Goal: Task Accomplishment & Management: Use online tool/utility

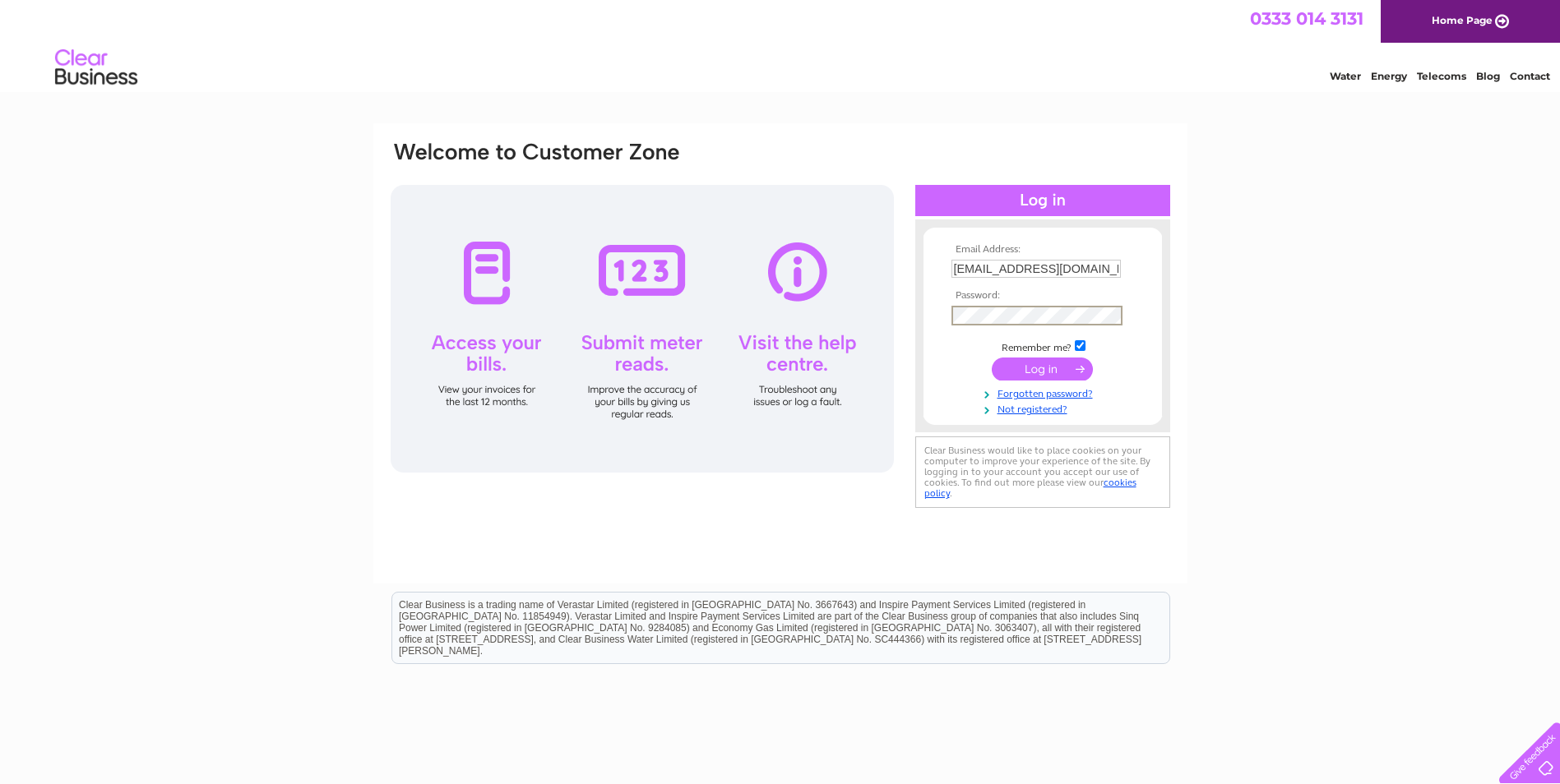
click at [1005, 378] on input "submit" at bounding box center [1042, 369] width 101 height 23
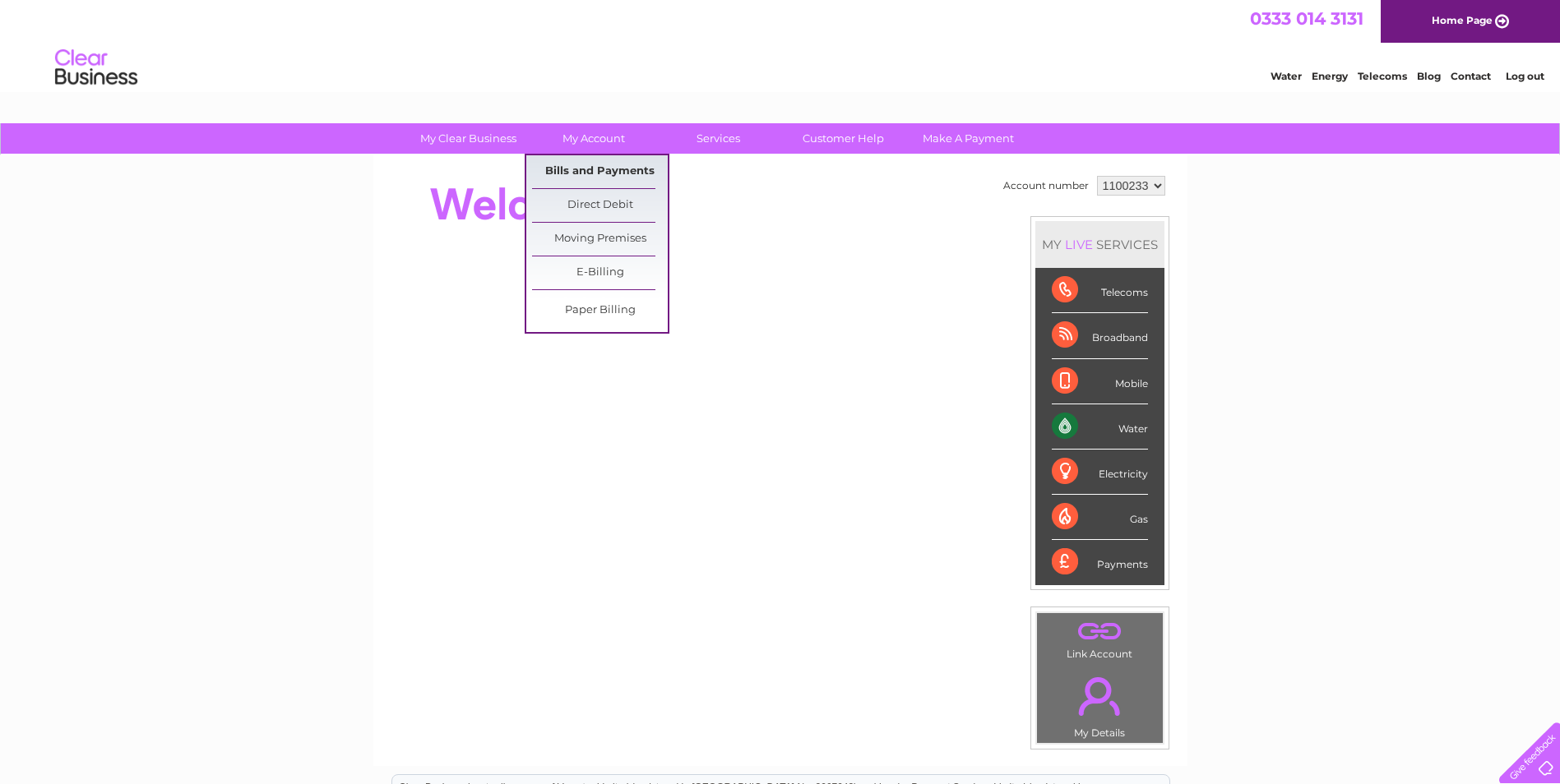
click at [592, 164] on link "Bills and Payments" at bounding box center [599, 171] width 136 height 32
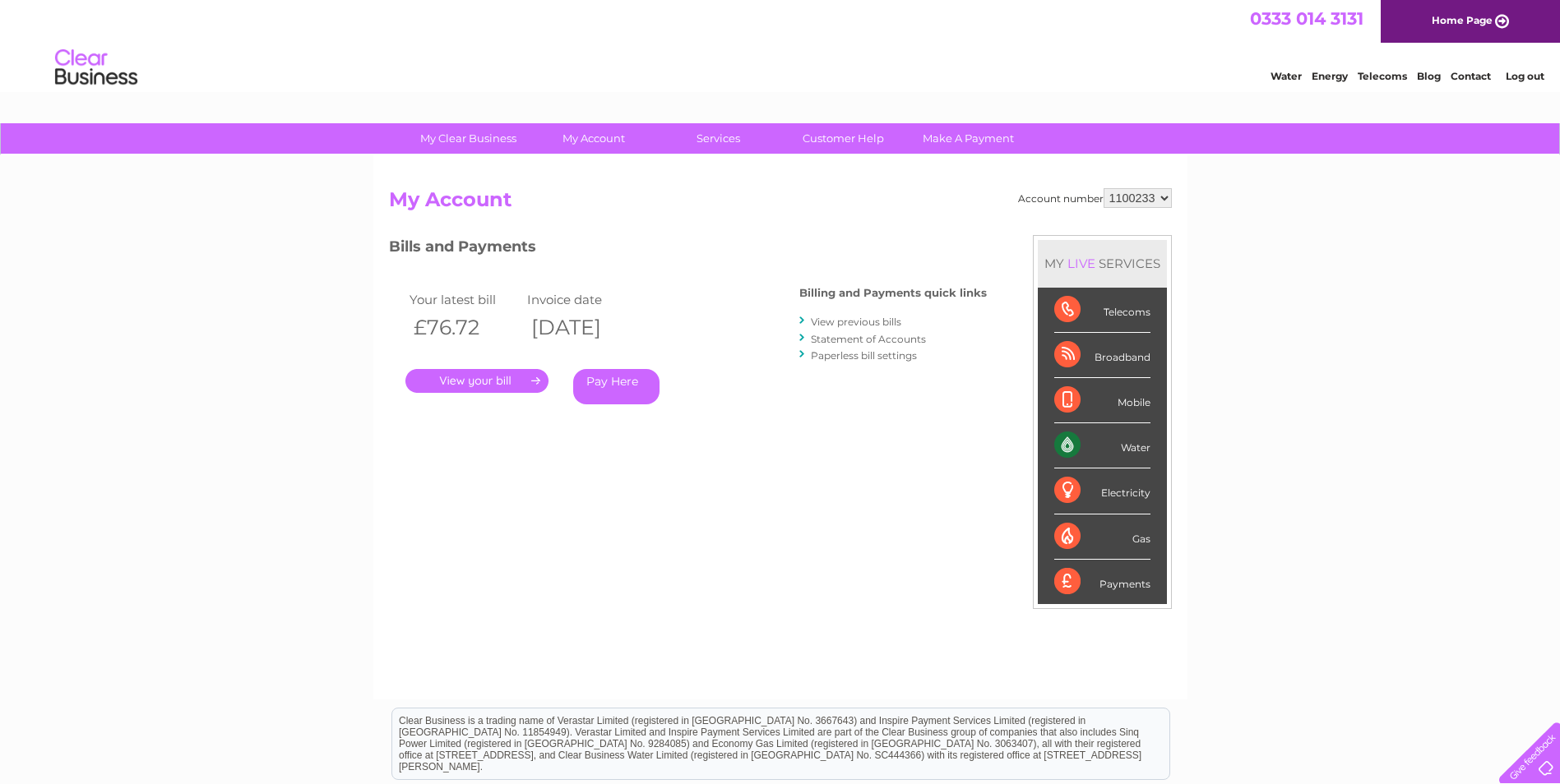
click at [491, 381] on link "." at bounding box center [477, 381] width 143 height 23
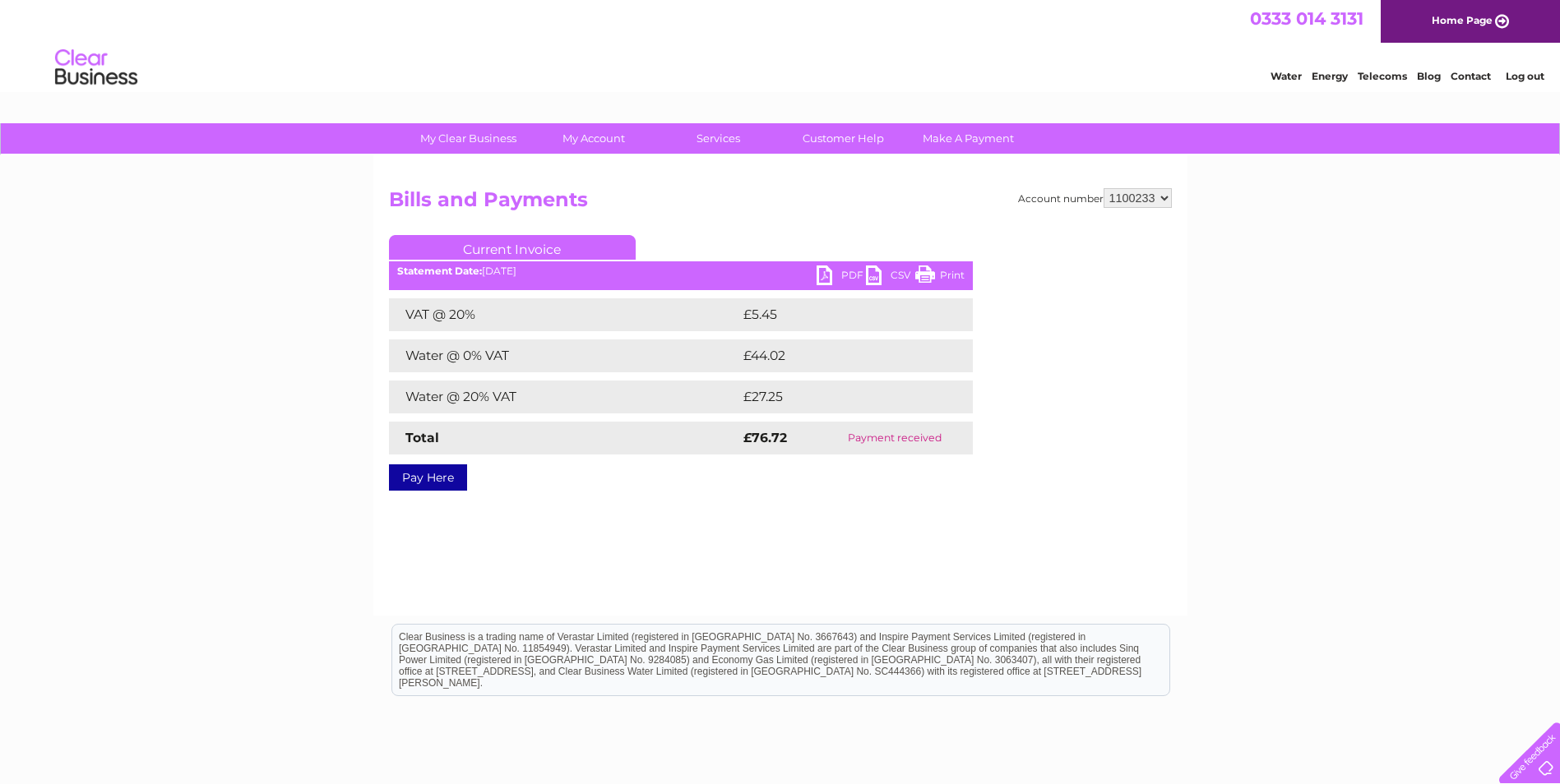
click at [849, 273] on link "PDF" at bounding box center [841, 278] width 50 height 23
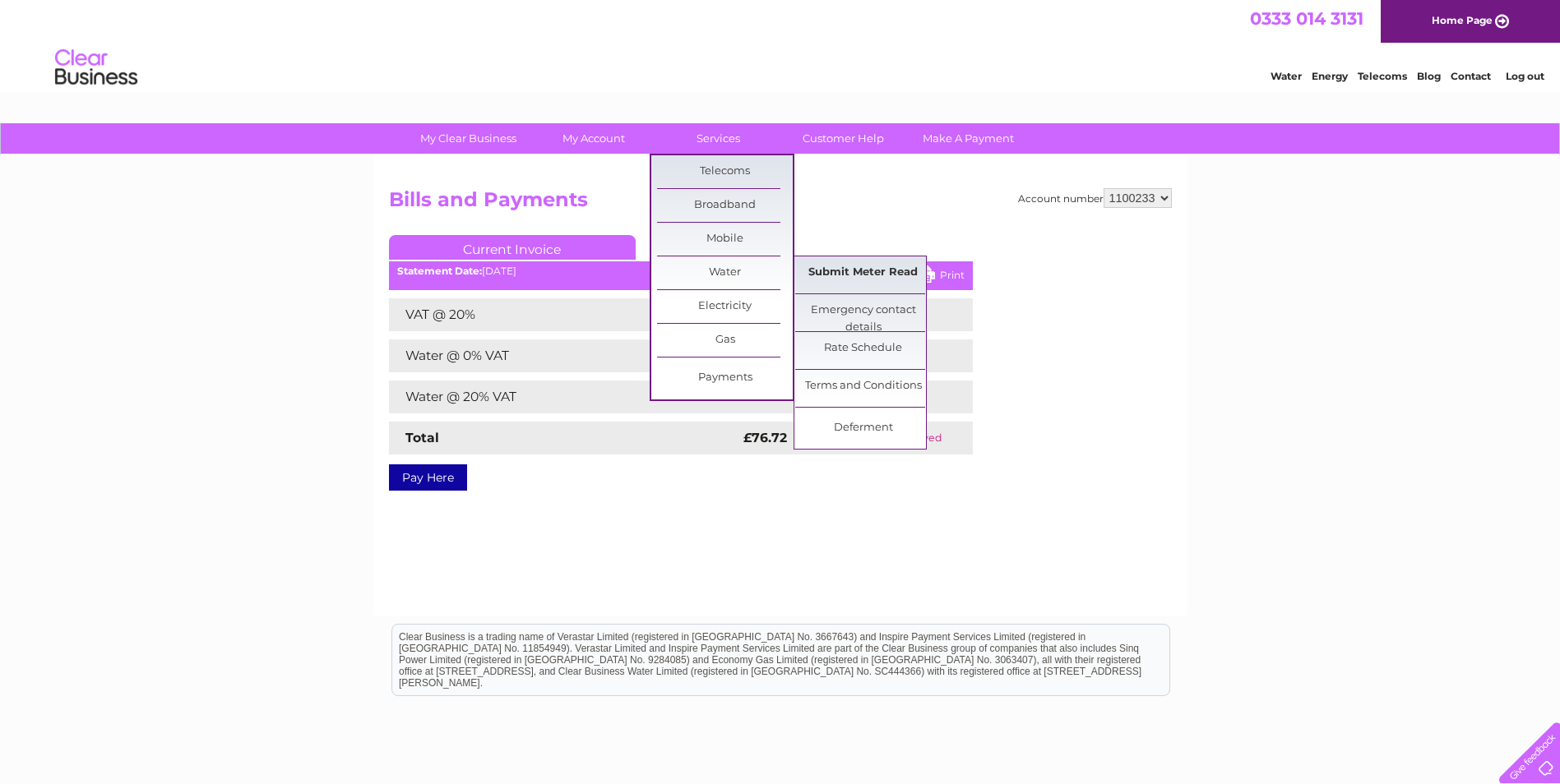
click at [853, 278] on link "Submit Meter Read" at bounding box center [862, 273] width 136 height 32
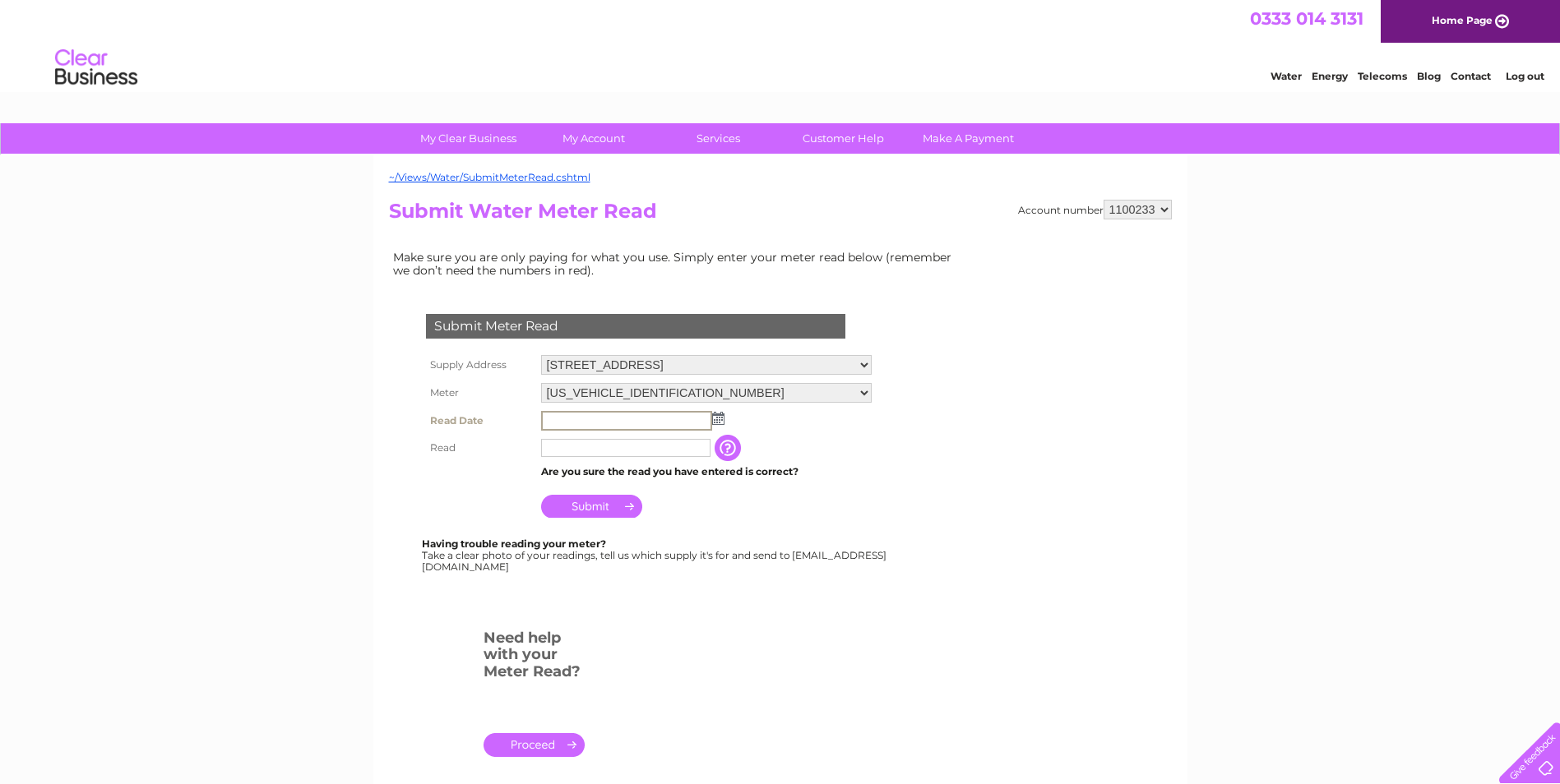
click at [616, 428] on input "text" at bounding box center [626, 421] width 171 height 20
click at [722, 421] on img at bounding box center [716, 417] width 13 height 14
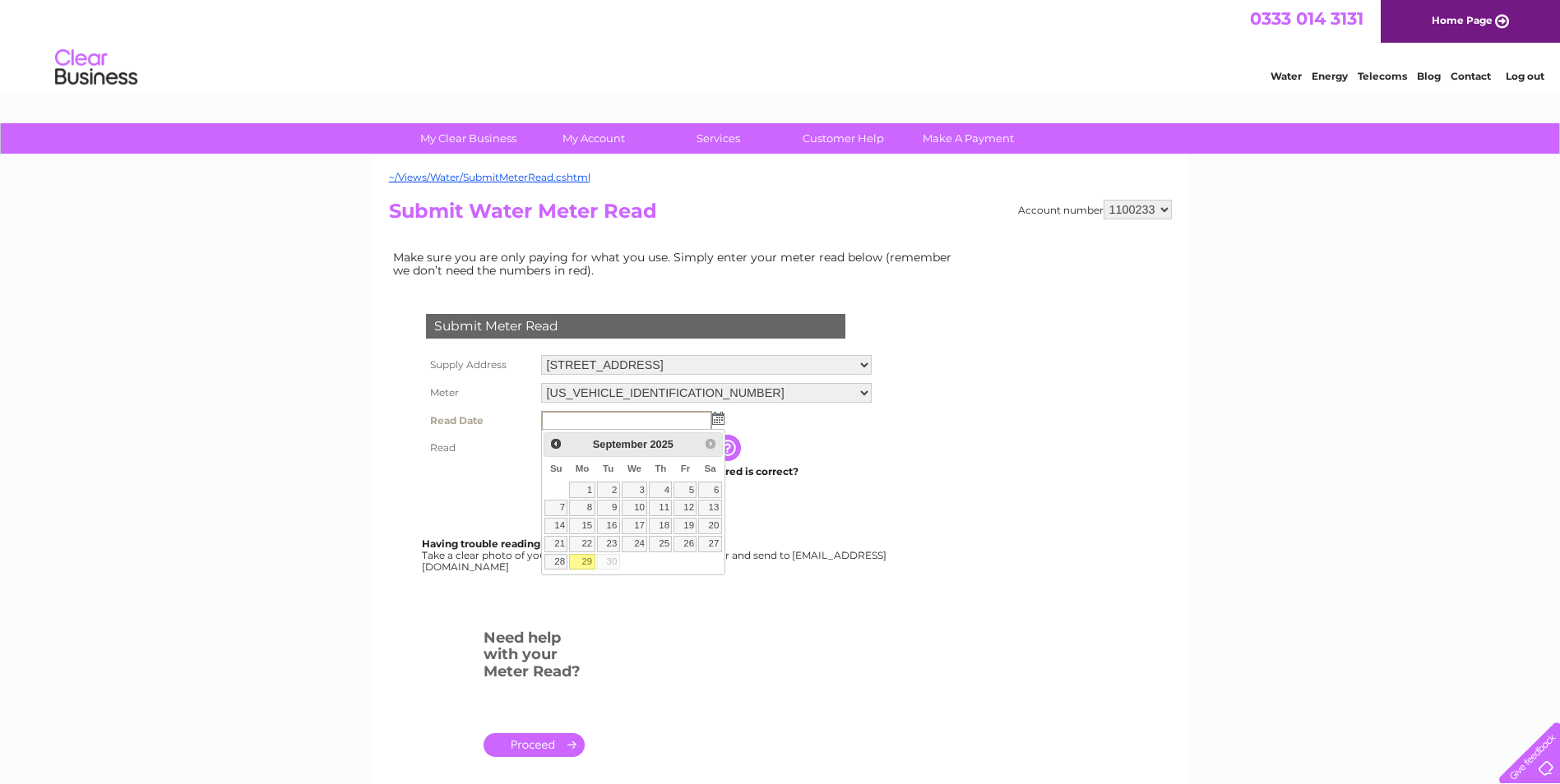
click at [593, 559] on link "29" at bounding box center [581, 562] width 25 height 16
type input "2025/09/29"
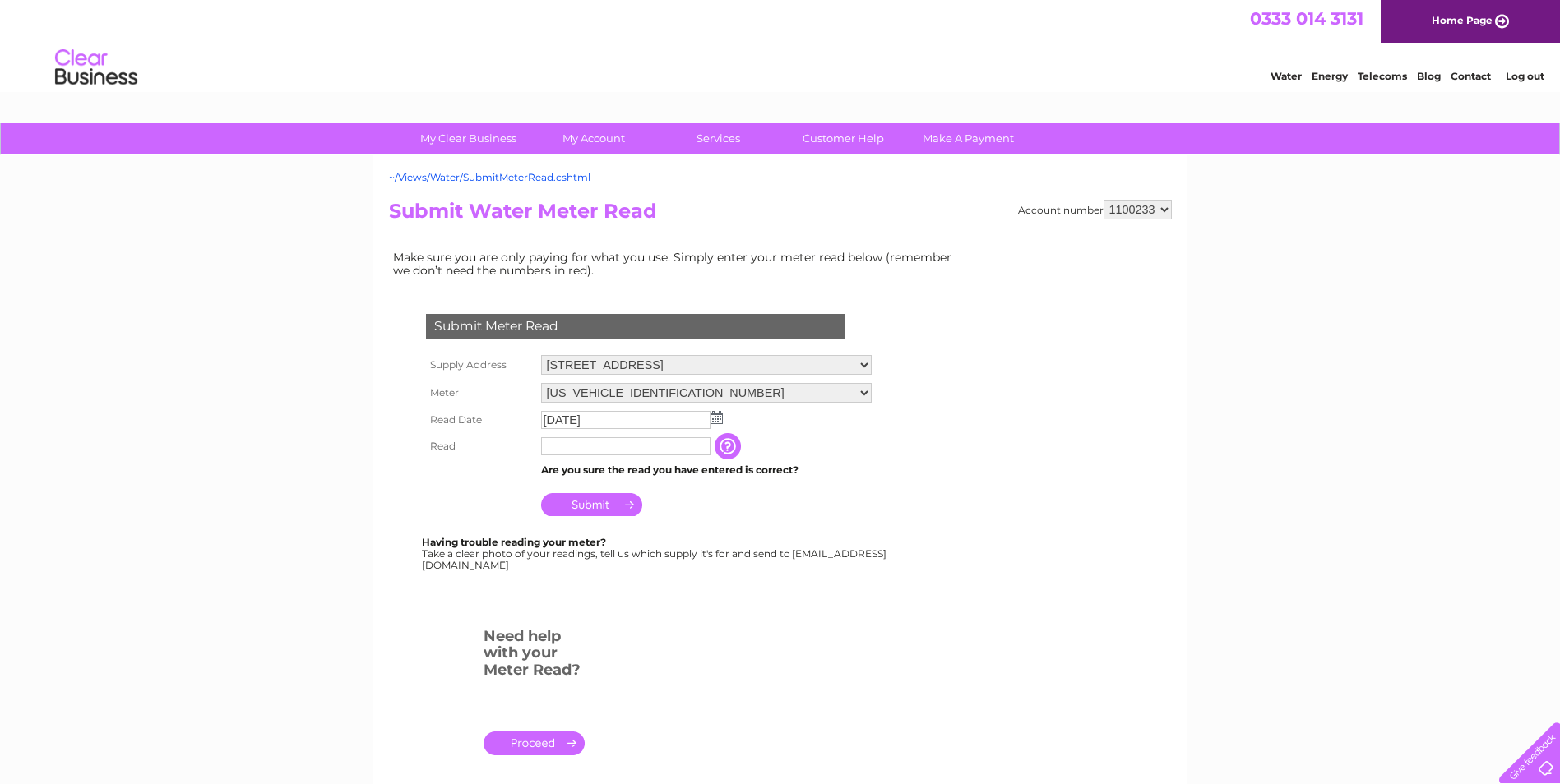
click at [577, 448] on input "text" at bounding box center [625, 446] width 169 height 18
type input "186"
click at [730, 450] on input "button" at bounding box center [731, 447] width 30 height 26
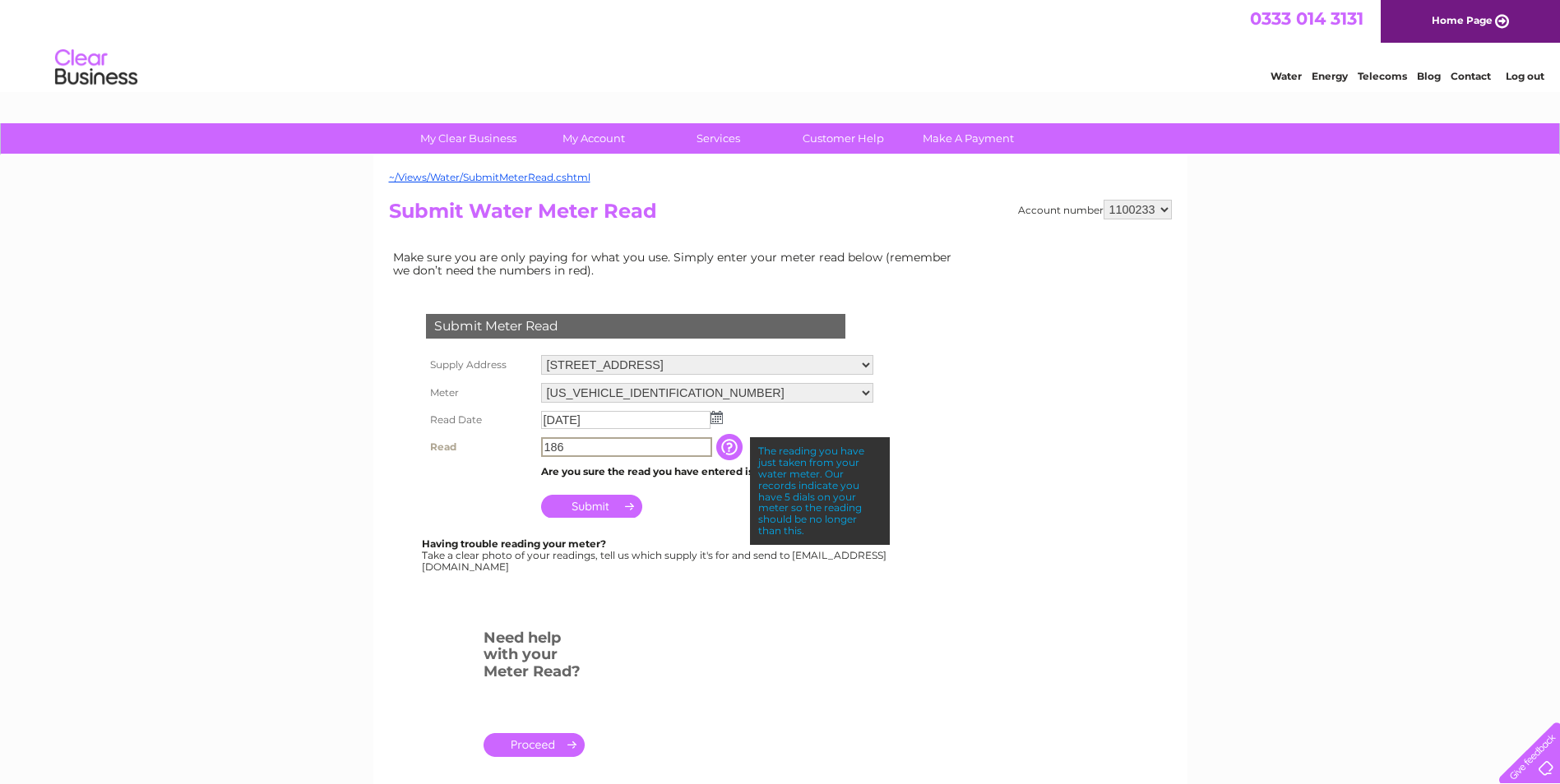
drag, startPoint x: 588, startPoint y: 448, endPoint x: 473, endPoint y: 449, distance: 115.0
click at [471, 449] on tr "Read 186 The reading you have just taken from your water meter. Our records ind…" at bounding box center [649, 447] width 455 height 28
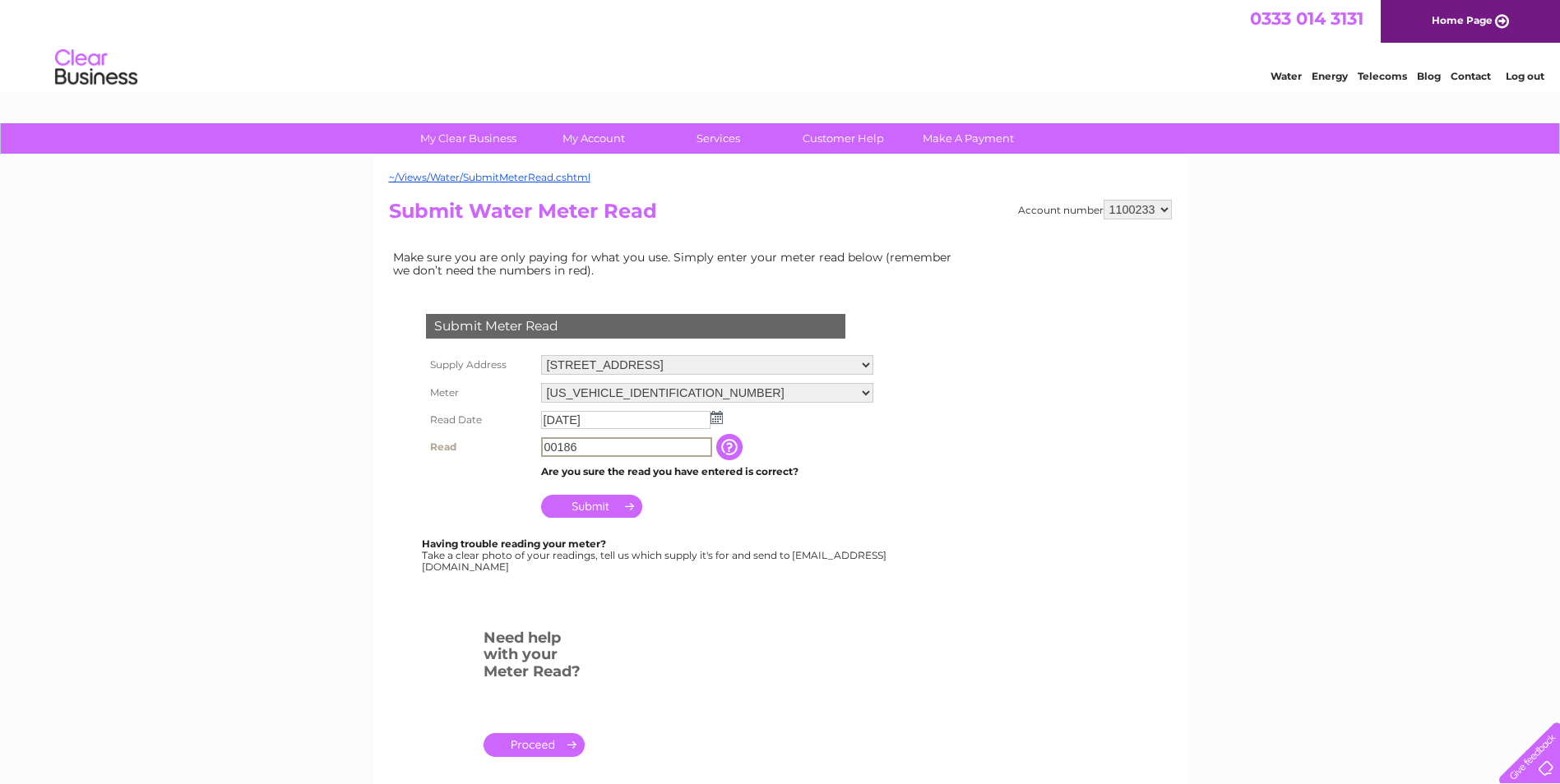
type input "00186"
click at [591, 509] on input "Submit" at bounding box center [591, 506] width 101 height 23
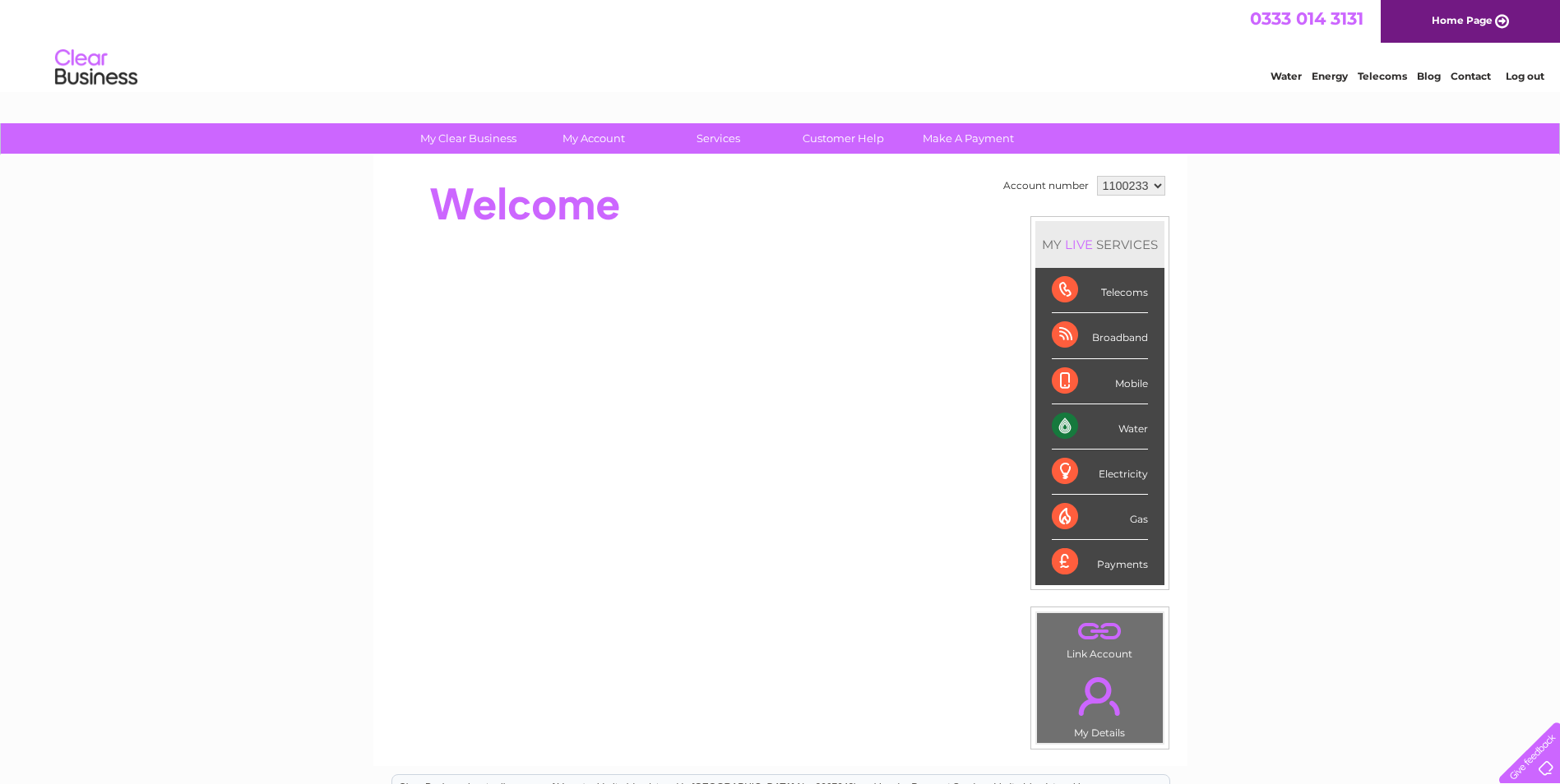
click at [1538, 74] on link "Log out" at bounding box center [1525, 77] width 39 height 13
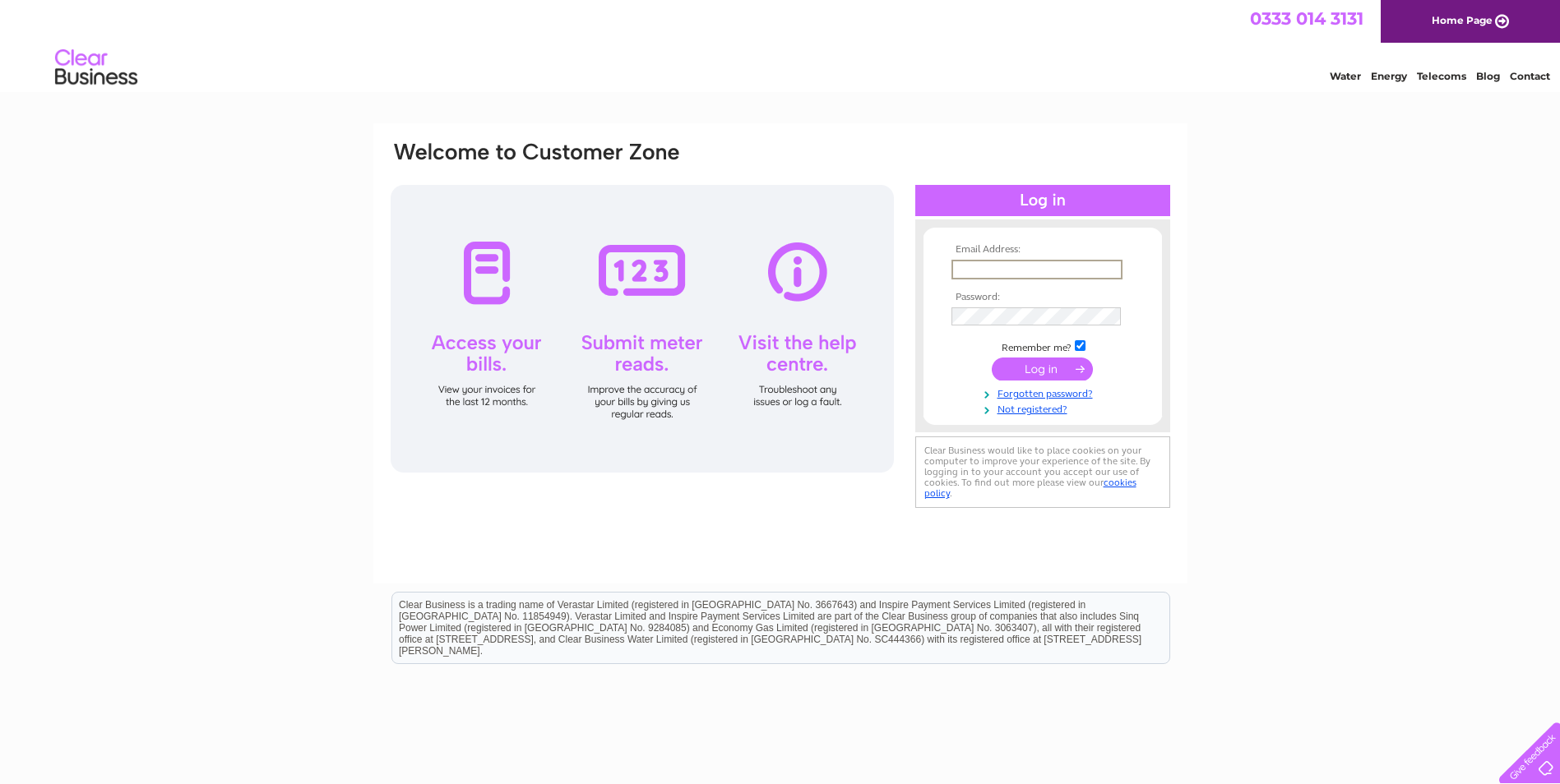
click at [978, 264] on input "text" at bounding box center [1037, 269] width 171 height 20
type input "[EMAIL_ADDRESS][DOMAIN_NAME]"
click at [1035, 383] on tbody "Email Address: [EMAIL_ADDRESS][DOMAIN_NAME] Password: Remember me?" at bounding box center [1043, 330] width 191 height 172
click at [1042, 370] on input "submit" at bounding box center [1042, 368] width 101 height 23
click at [1017, 373] on input "submit" at bounding box center [1042, 368] width 101 height 23
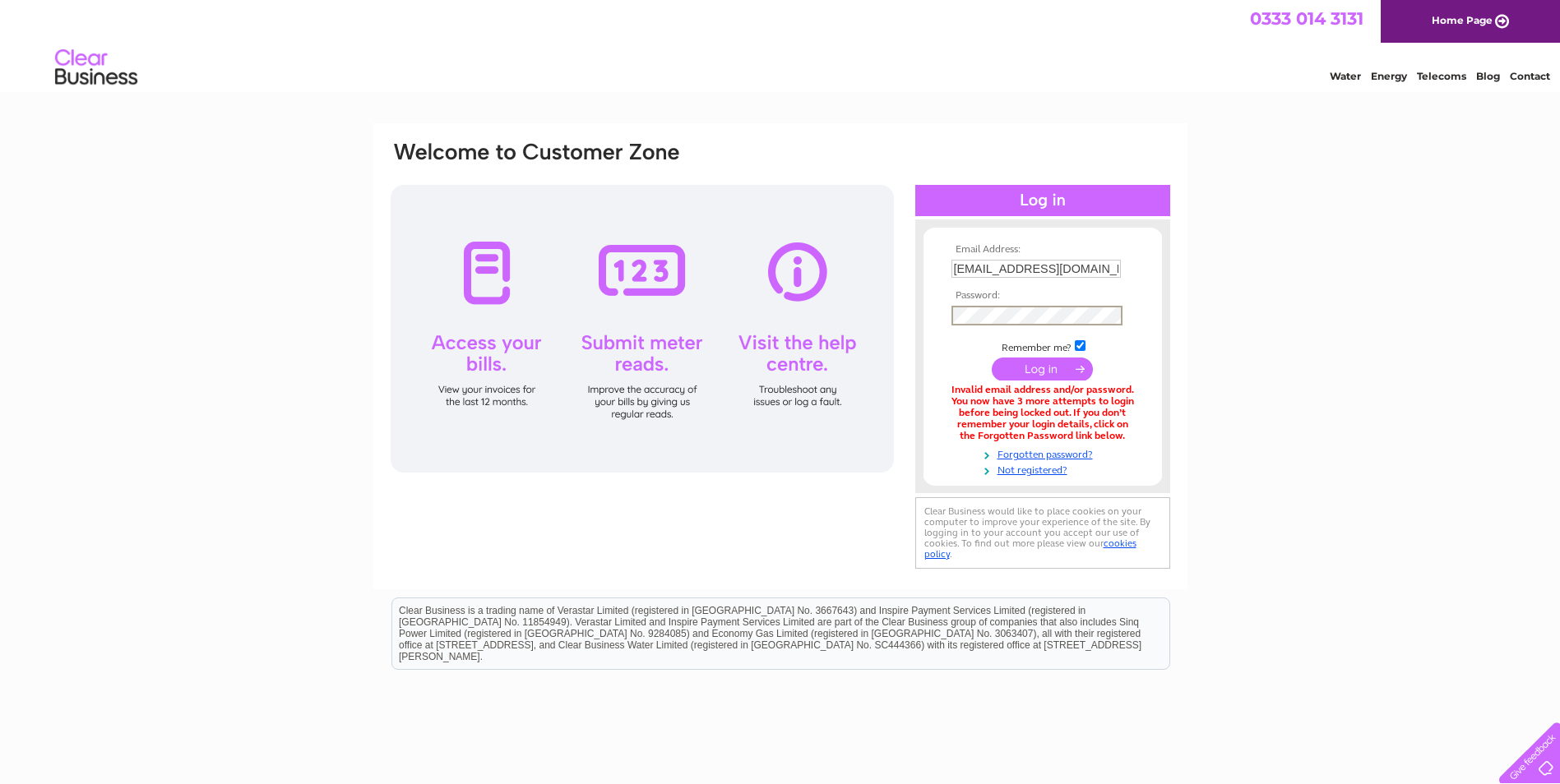
click at [1020, 369] on input "submit" at bounding box center [1042, 369] width 101 height 23
click at [1074, 369] on input "submit" at bounding box center [1042, 369] width 101 height 23
click at [1064, 455] on link "Forgotten password?" at bounding box center [1045, 451] width 187 height 15
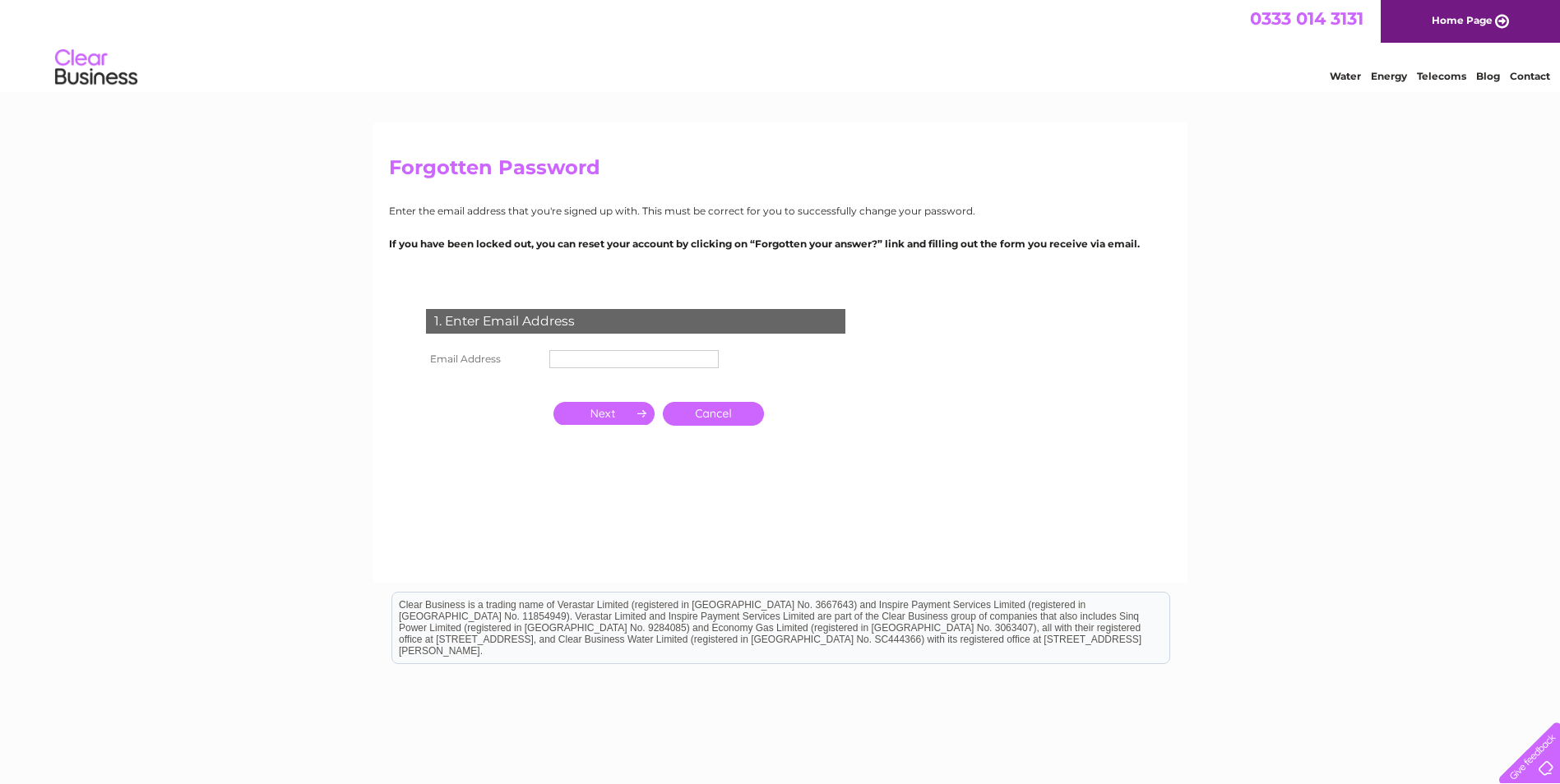
click at [606, 357] on input "text" at bounding box center [634, 360] width 169 height 18
type input "[EMAIL_ADDRESS][DOMAIN_NAME]"
click at [605, 415] on input "button" at bounding box center [604, 414] width 101 height 23
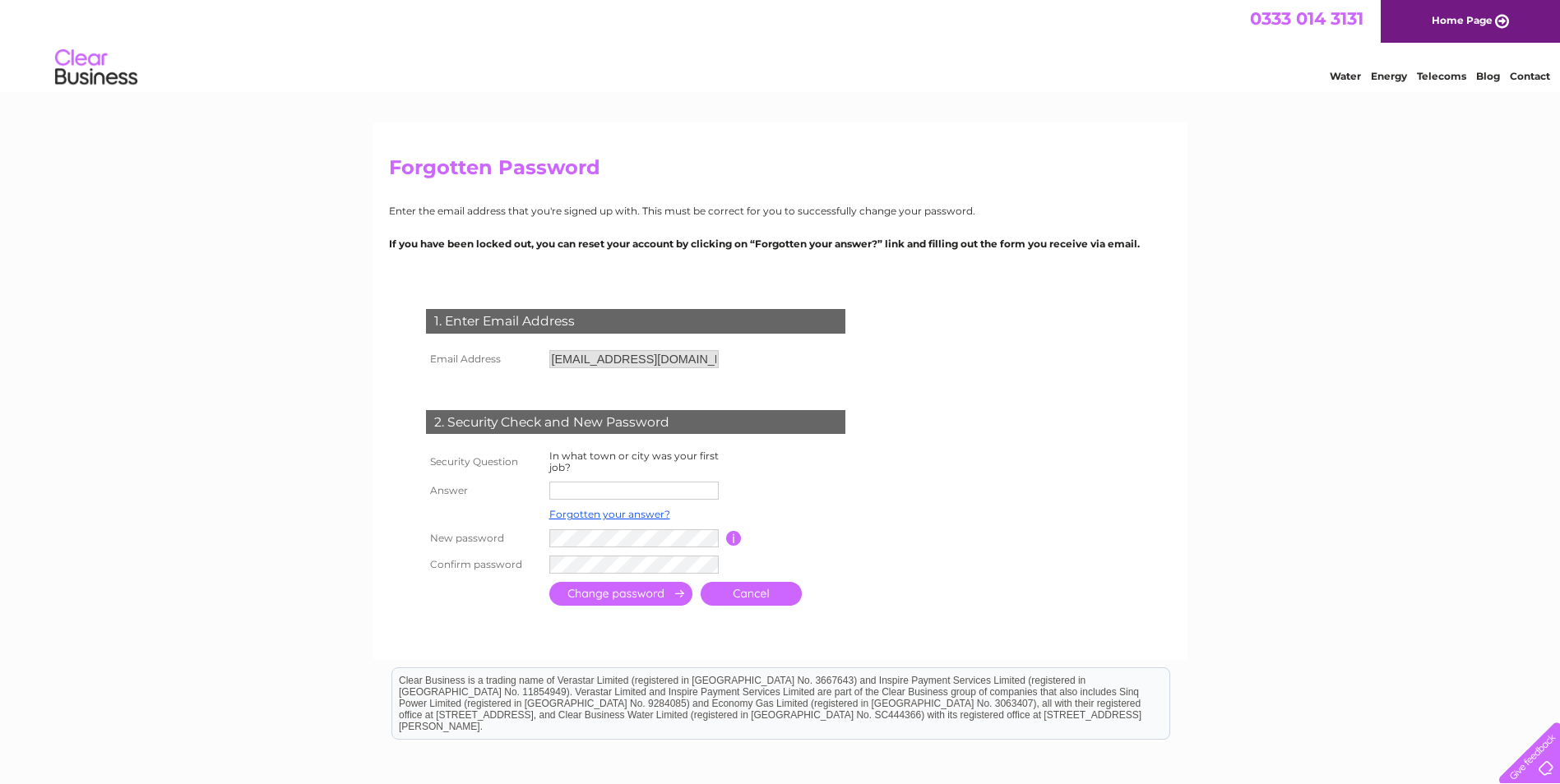
click at [622, 489] on input "text" at bounding box center [634, 491] width 169 height 18
type input "Berwick"
click at [619, 594] on input "submit" at bounding box center [620, 596] width 143 height 23
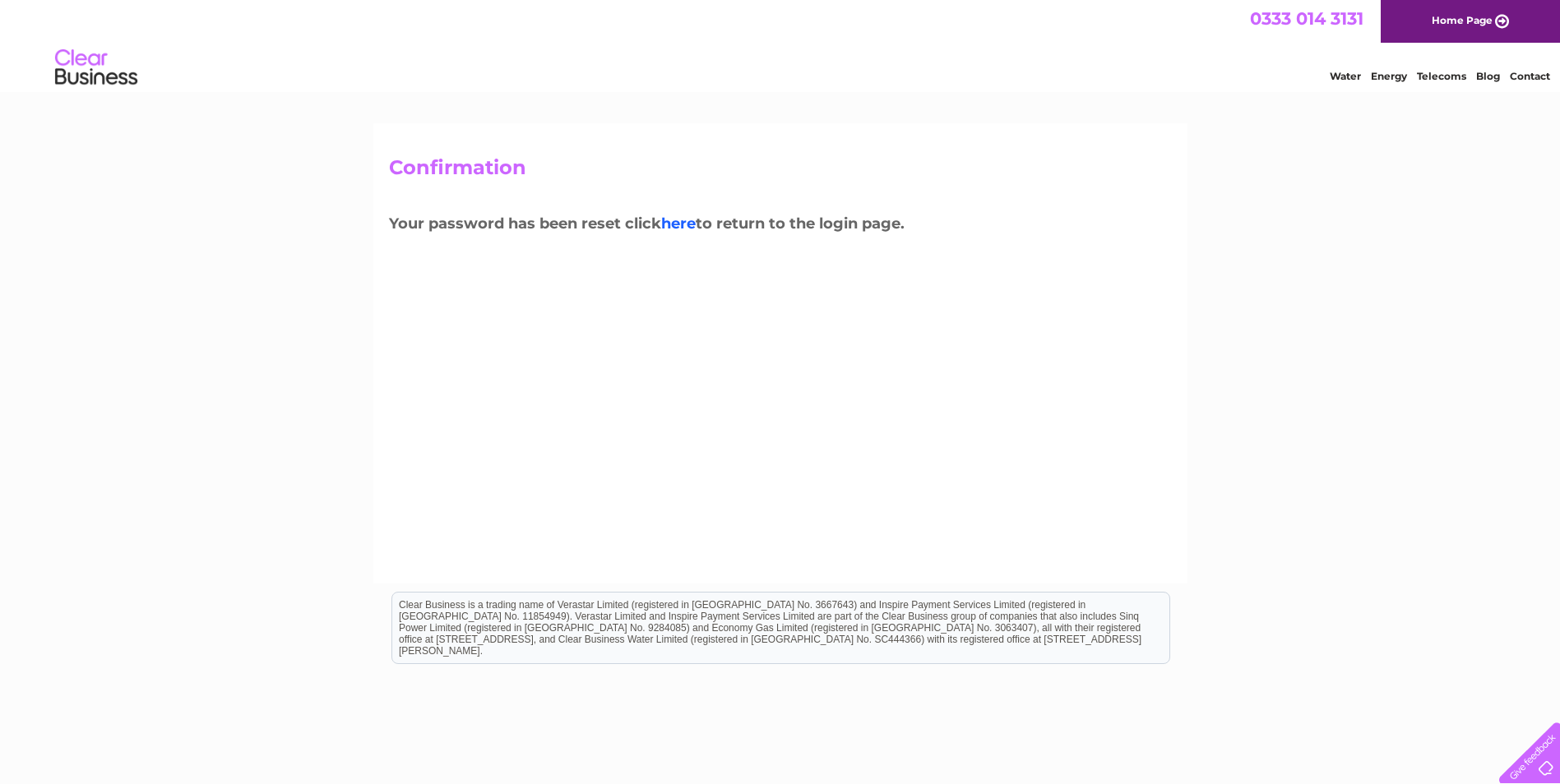
click at [683, 221] on link "here" at bounding box center [679, 223] width 34 height 18
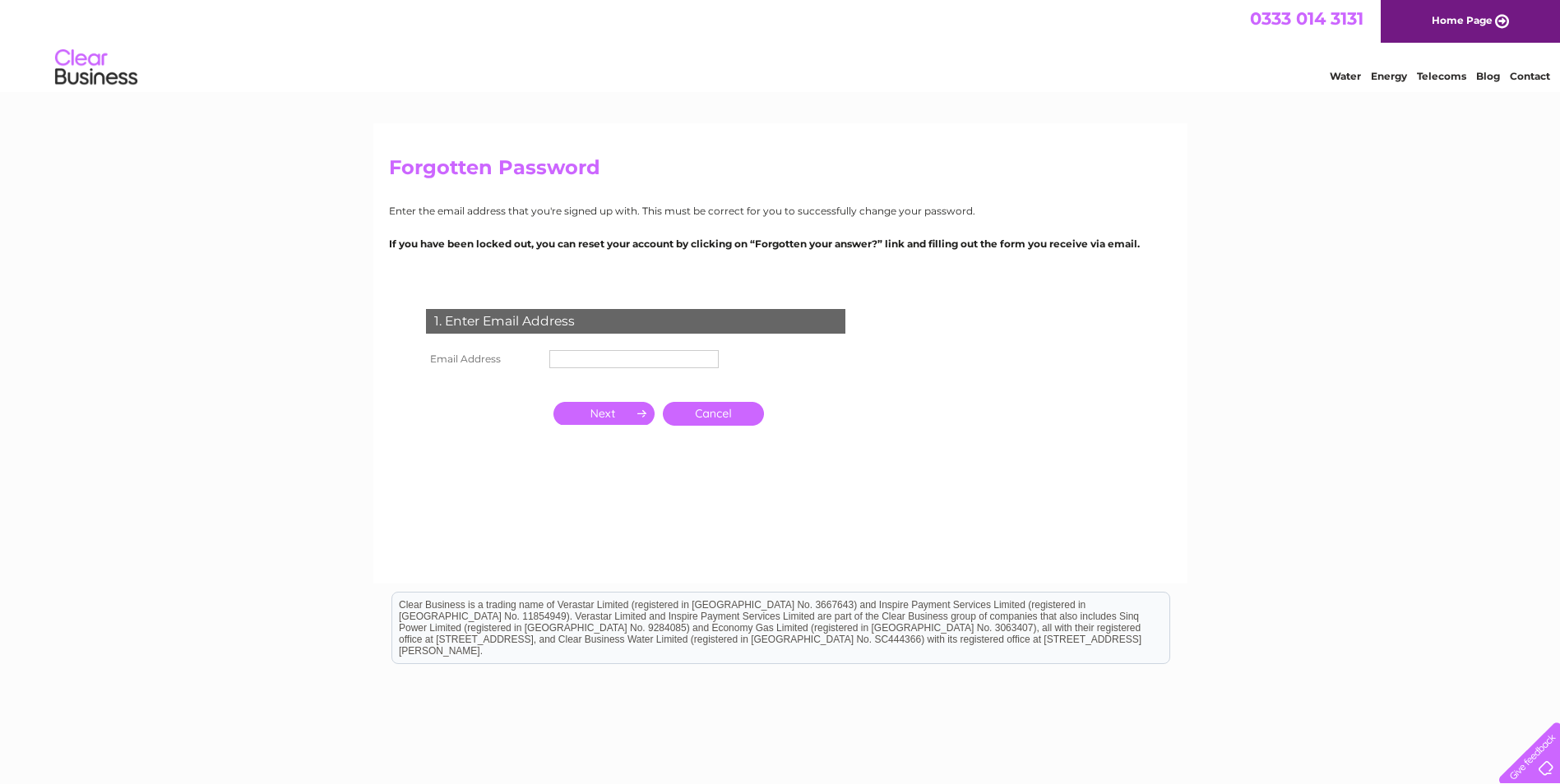
click at [1098, 305] on form "1. Enter Email Address Email Address Cancel Answer" at bounding box center [780, 408] width 783 height 263
click at [599, 361] on input "text" at bounding box center [634, 360] width 169 height 18
click at [964, 372] on form "1. Enter Email Address Email Address Cancel Answer" at bounding box center [780, 408] width 783 height 263
click at [602, 364] on input "text" at bounding box center [634, 360] width 171 height 20
click at [1122, 383] on form "1. Enter Email Address Email Address Cancel Answer" at bounding box center [780, 408] width 783 height 263
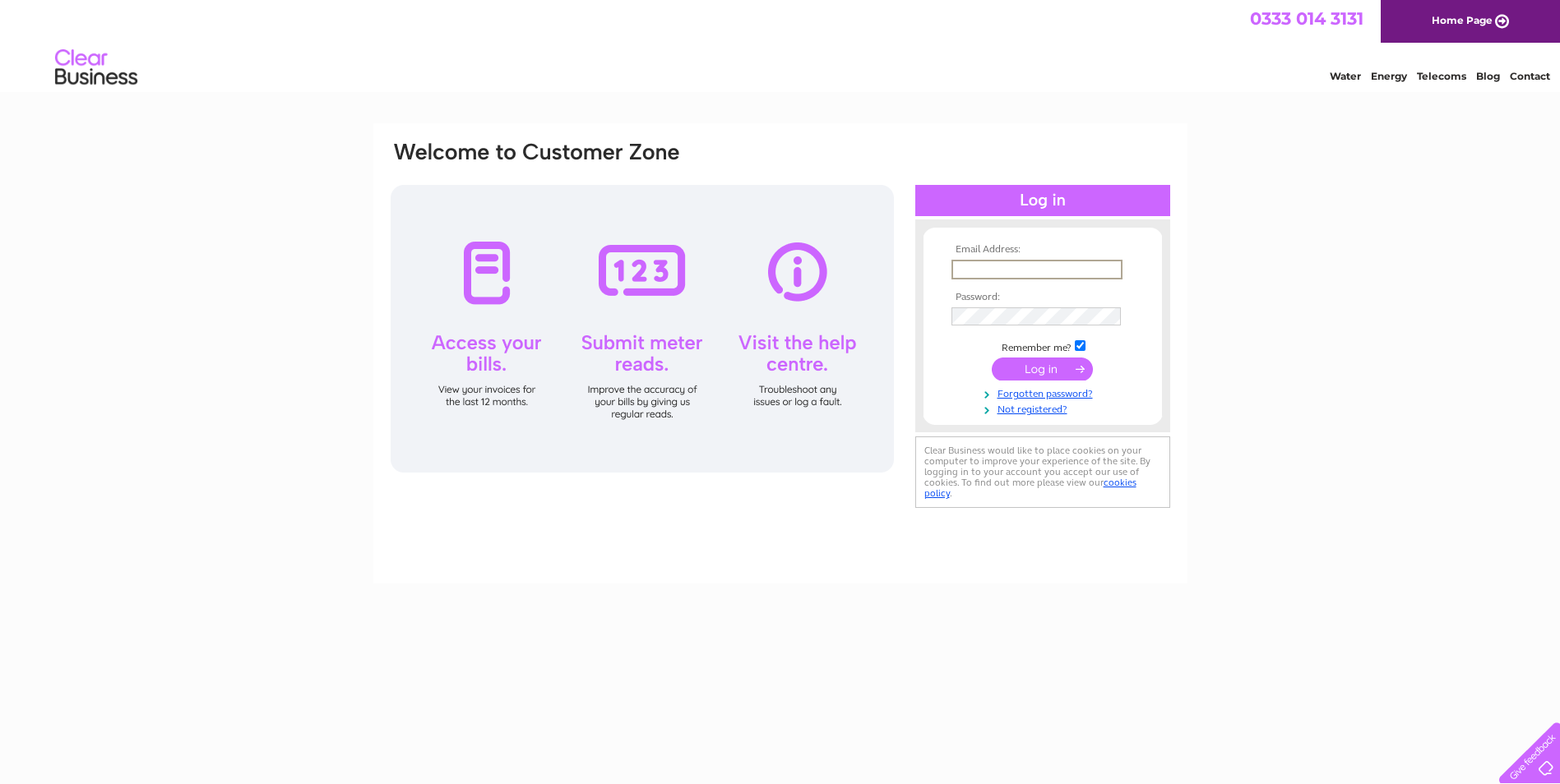
click at [979, 265] on input "text" at bounding box center [1037, 269] width 171 height 20
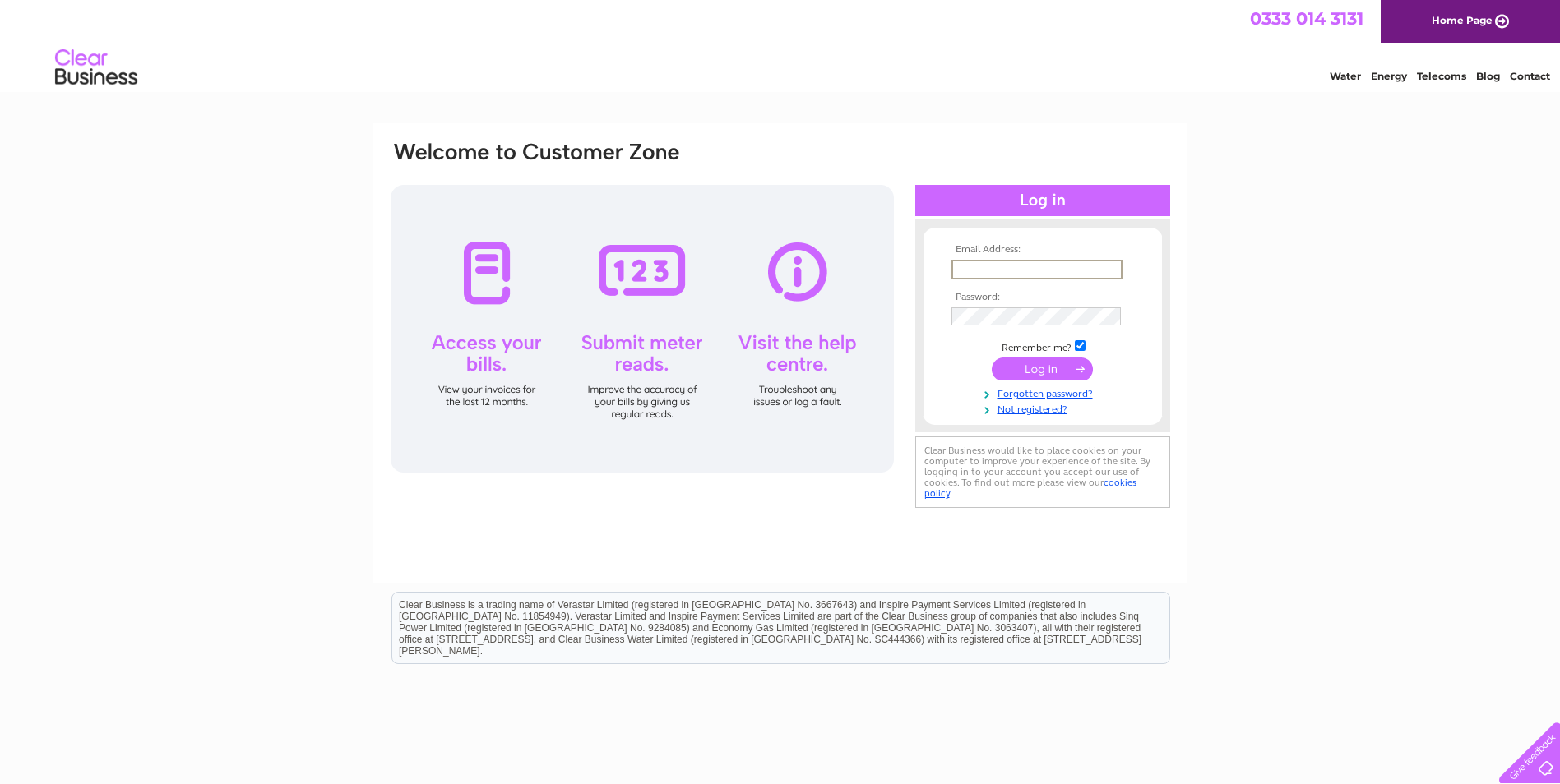
type input "[EMAIL_ADDRESS][DOMAIN_NAME]"
click at [1009, 368] on input "submit" at bounding box center [1042, 368] width 101 height 23
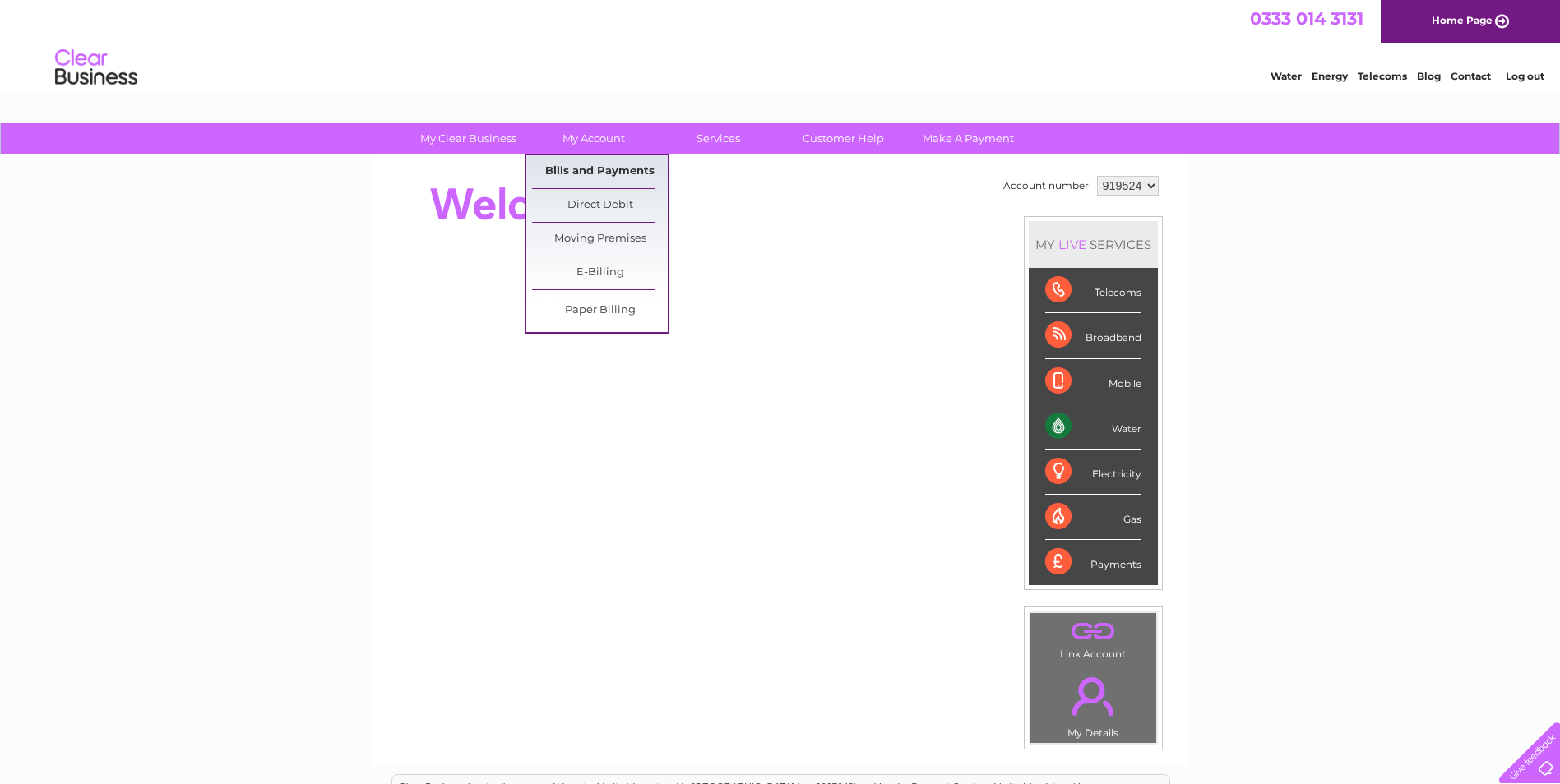
click at [578, 168] on link "Bills and Payments" at bounding box center [599, 171] width 136 height 32
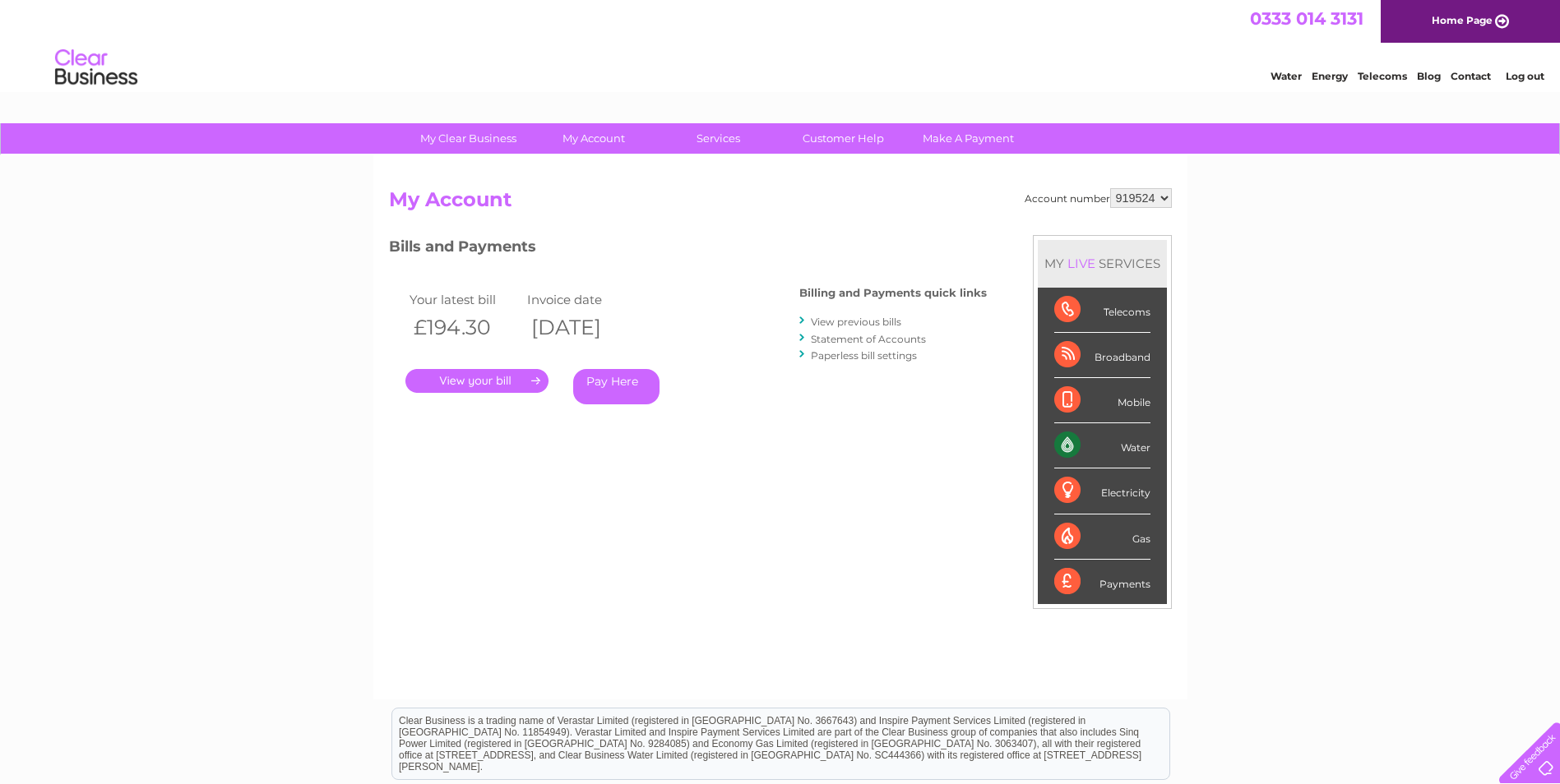
click at [498, 380] on link "." at bounding box center [477, 381] width 143 height 23
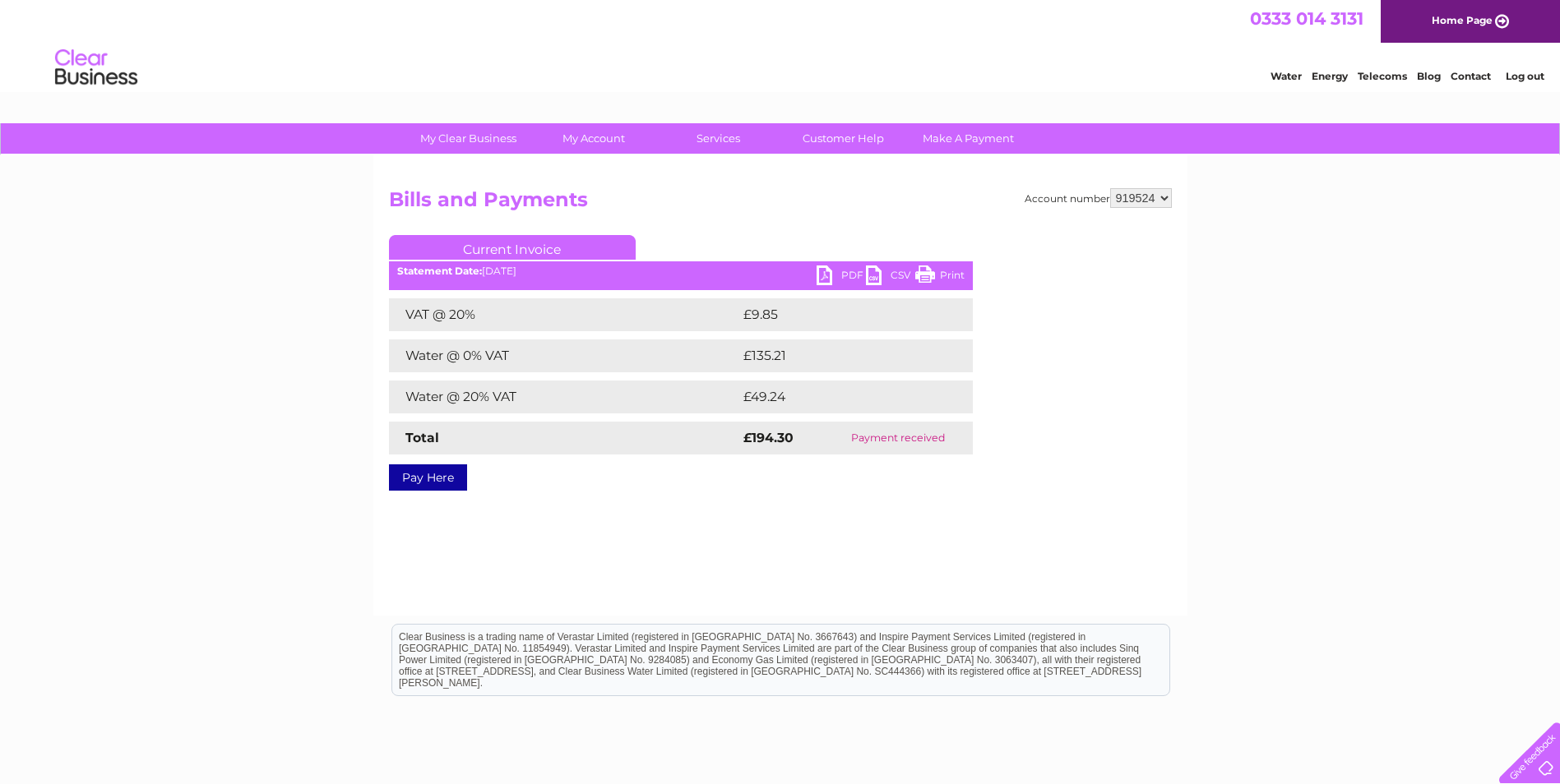
click at [830, 270] on link "PDF" at bounding box center [841, 278] width 50 height 23
